Goal: Find contact information: Find contact information

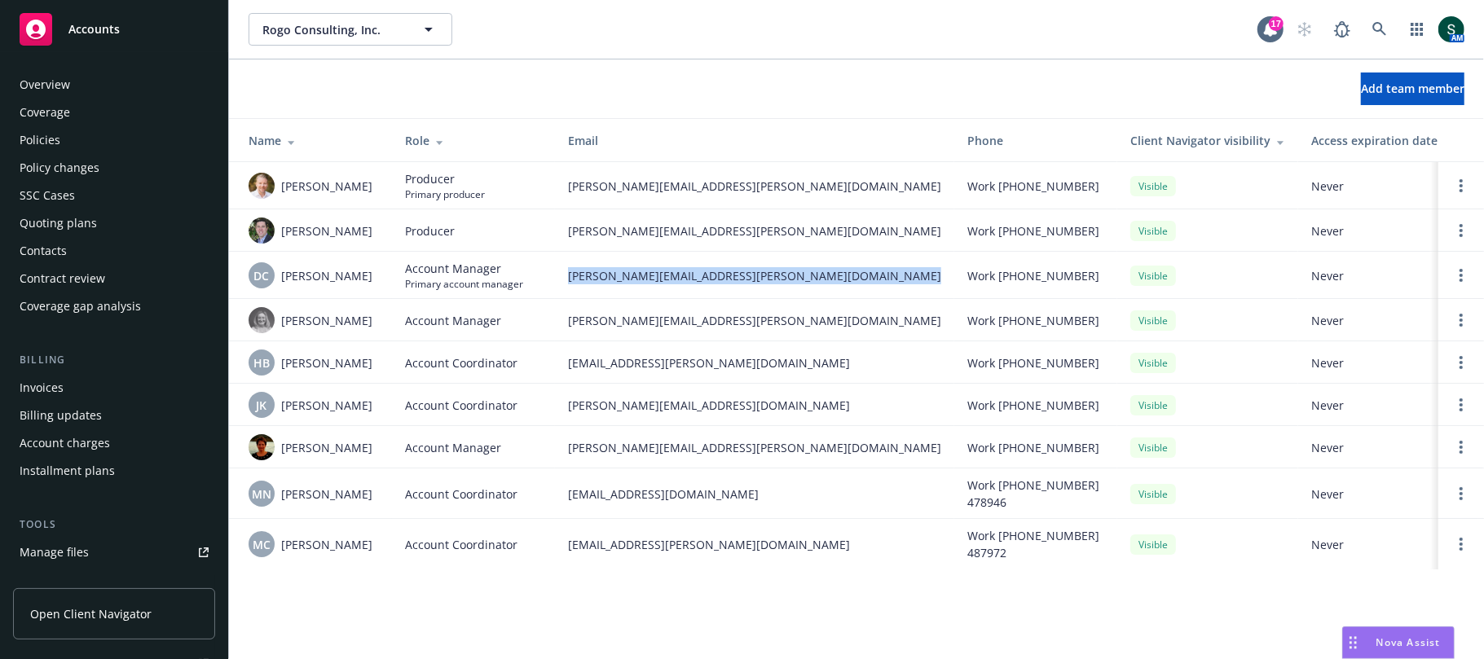
scroll to position [403, 0]
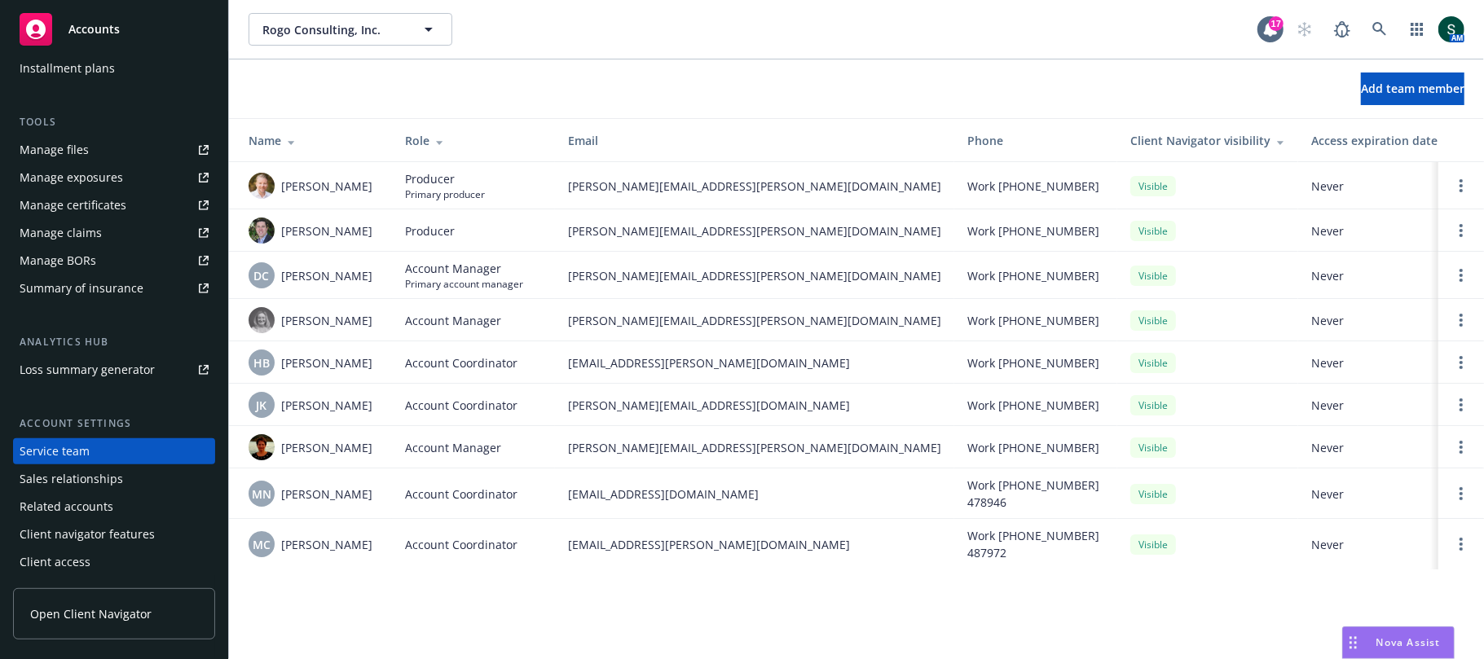
click at [592, 200] on td "[PERSON_NAME][EMAIL_ADDRESS][PERSON_NAME][DOMAIN_NAME]" at bounding box center [754, 185] width 399 height 47
copy span "[PERSON_NAME][EMAIL_ADDRESS][PERSON_NAME][DOMAIN_NAME]"
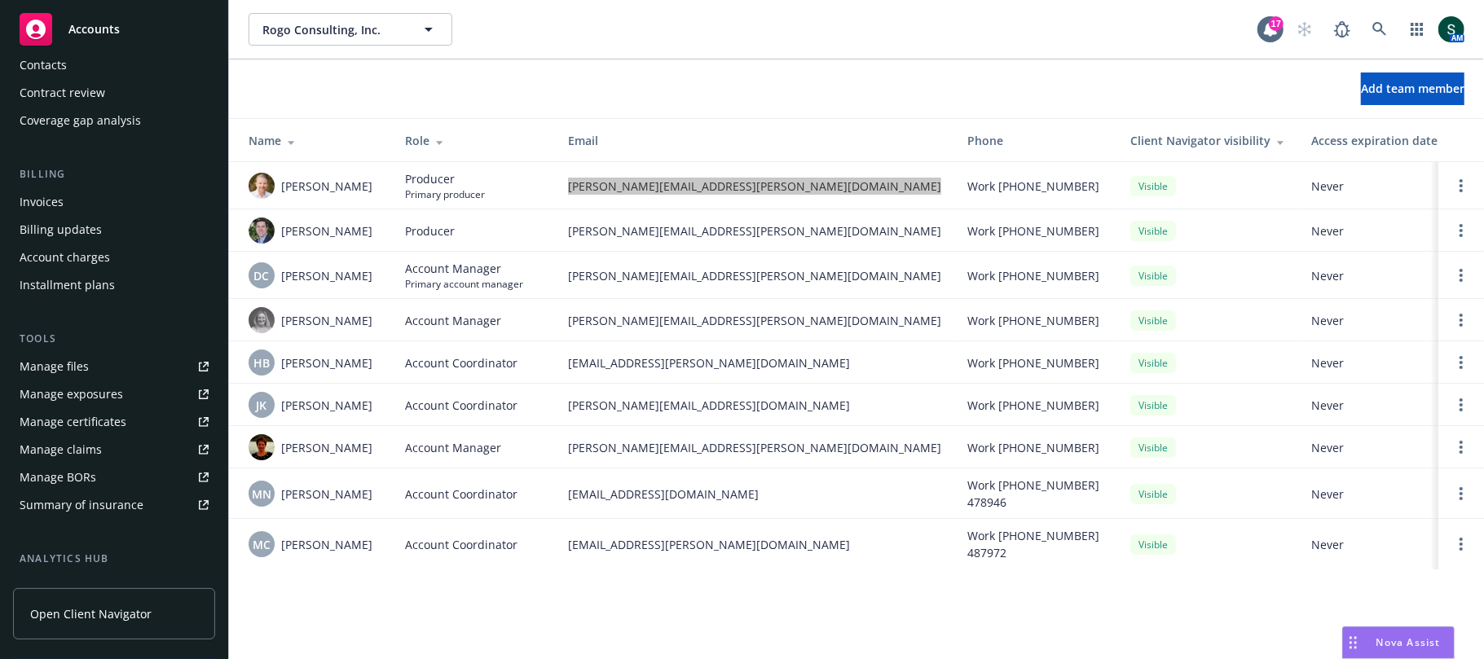
scroll to position [0, 0]
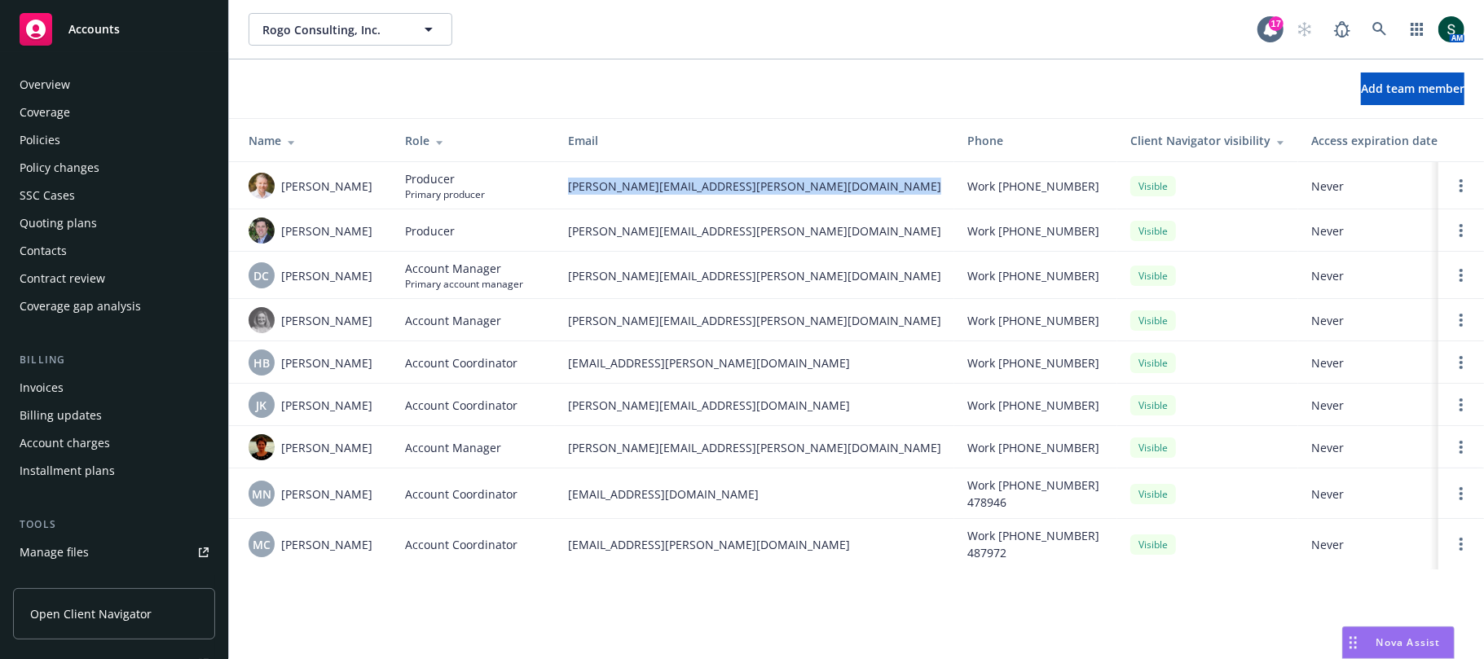
click at [83, 82] on div "Overview" at bounding box center [114, 85] width 189 height 26
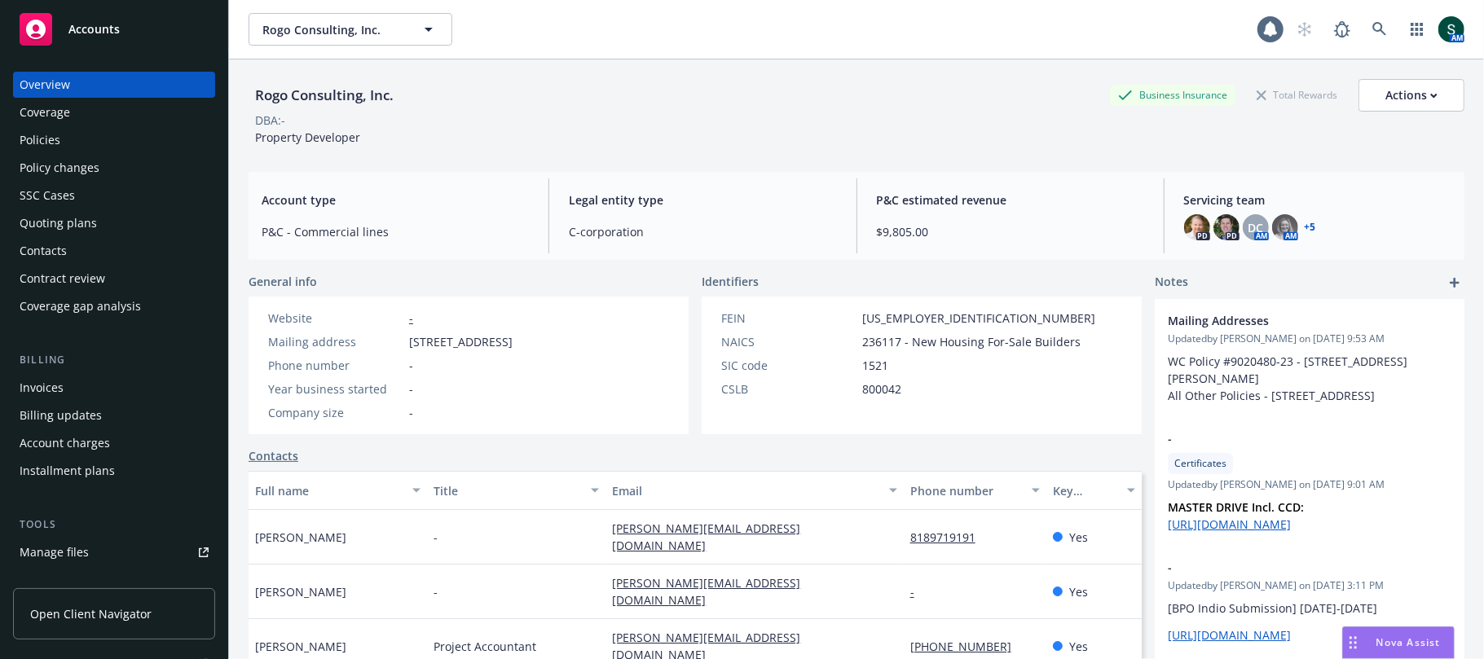
click at [81, 73] on div "Overview" at bounding box center [114, 85] width 189 height 26
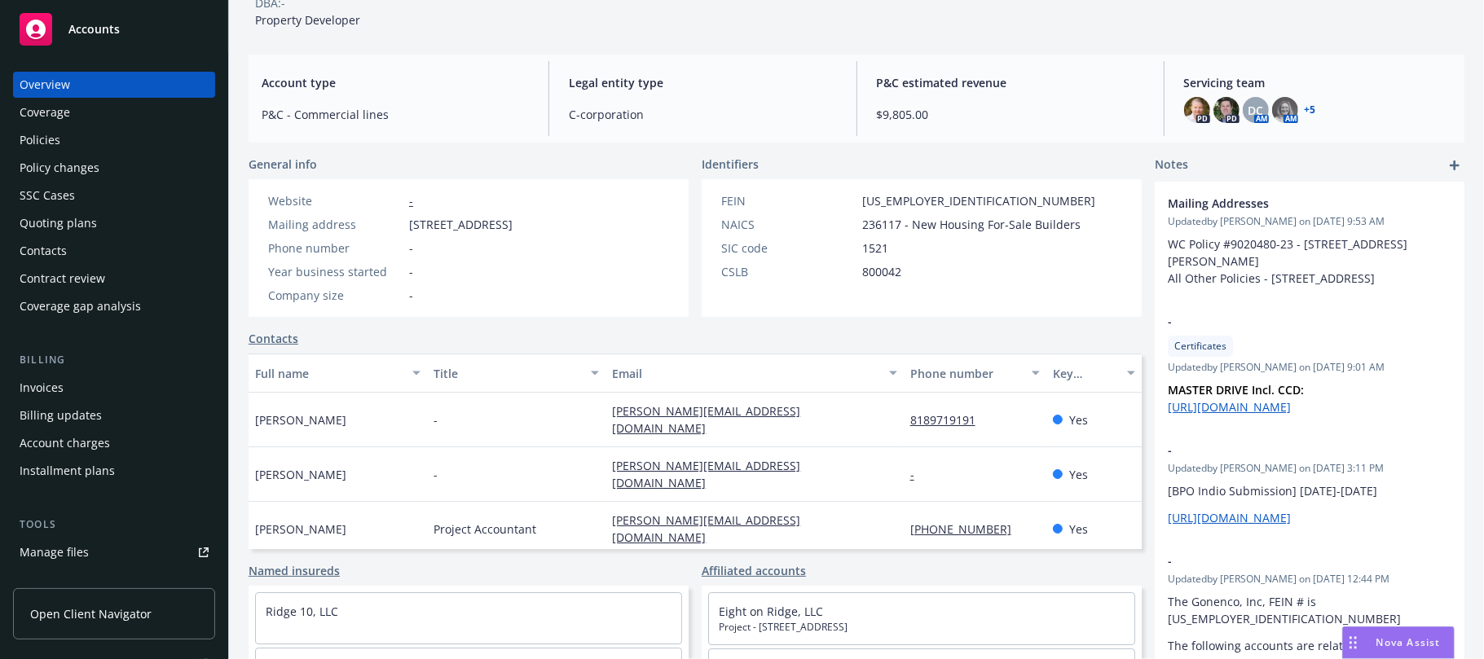
scroll to position [217, 0]
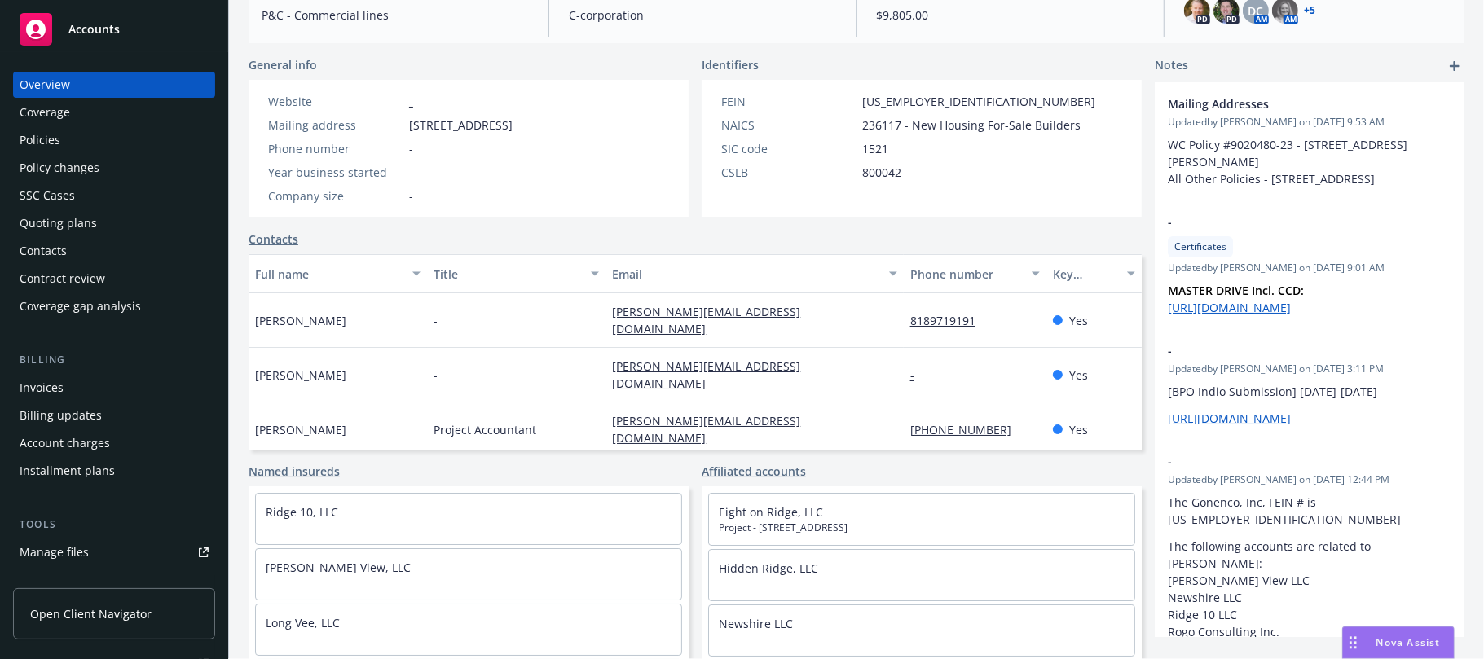
click at [627, 326] on div "[PERSON_NAME][EMAIL_ADDRESS][DOMAIN_NAME]" at bounding box center [753, 320] width 297 height 55
copy div "[PERSON_NAME][EMAIL_ADDRESS][DOMAIN_NAME]"
click at [671, 366] on div "[PERSON_NAME][EMAIL_ADDRESS][DOMAIN_NAME]" at bounding box center [753, 375] width 297 height 55
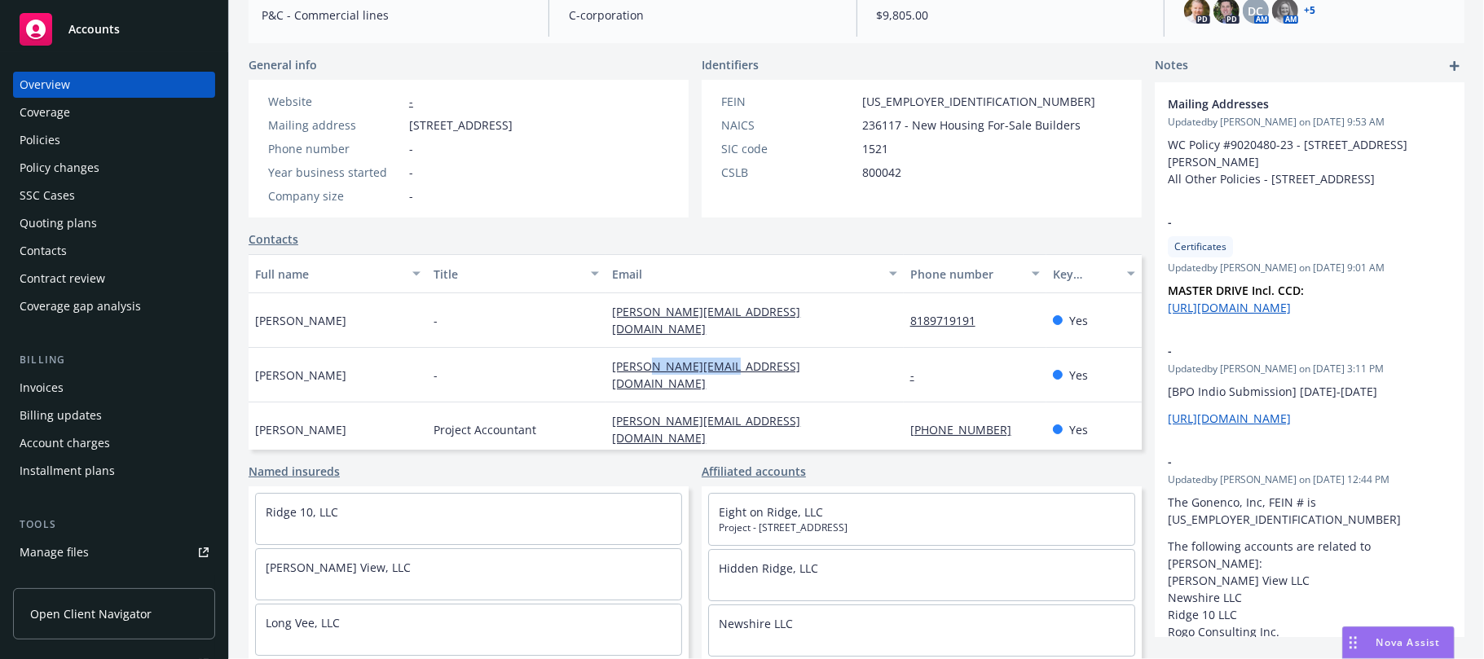
click at [671, 366] on div "[PERSON_NAME][EMAIL_ADDRESS][DOMAIN_NAME]" at bounding box center [753, 375] width 297 height 55
copy div "[PERSON_NAME][EMAIL_ADDRESS][DOMAIN_NAME]"
click at [660, 406] on div "[PERSON_NAME][EMAIL_ADDRESS][DOMAIN_NAME]" at bounding box center [753, 430] width 297 height 55
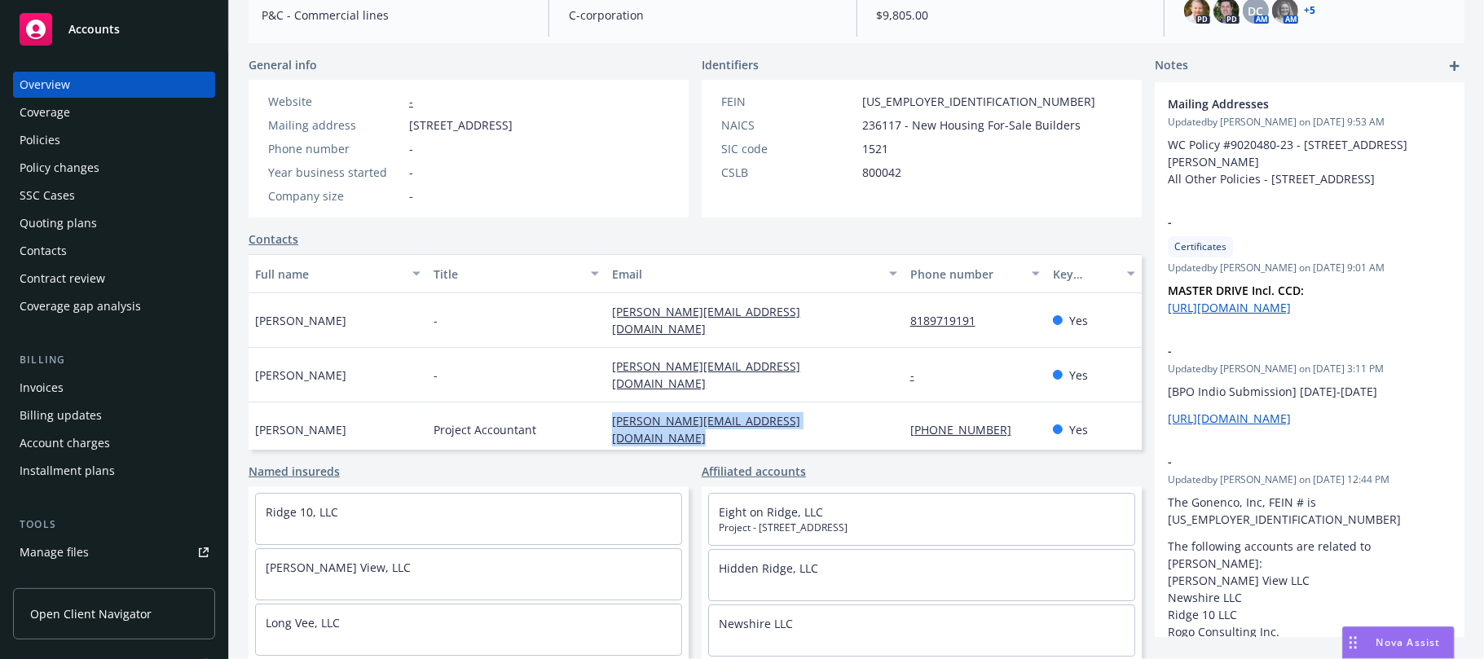
click at [660, 406] on div "[PERSON_NAME][EMAIL_ADDRESS][DOMAIN_NAME]" at bounding box center [753, 430] width 297 height 55
copy div "[PERSON_NAME][EMAIL_ADDRESS][DOMAIN_NAME]"
